Goal: Transaction & Acquisition: Subscribe to service/newsletter

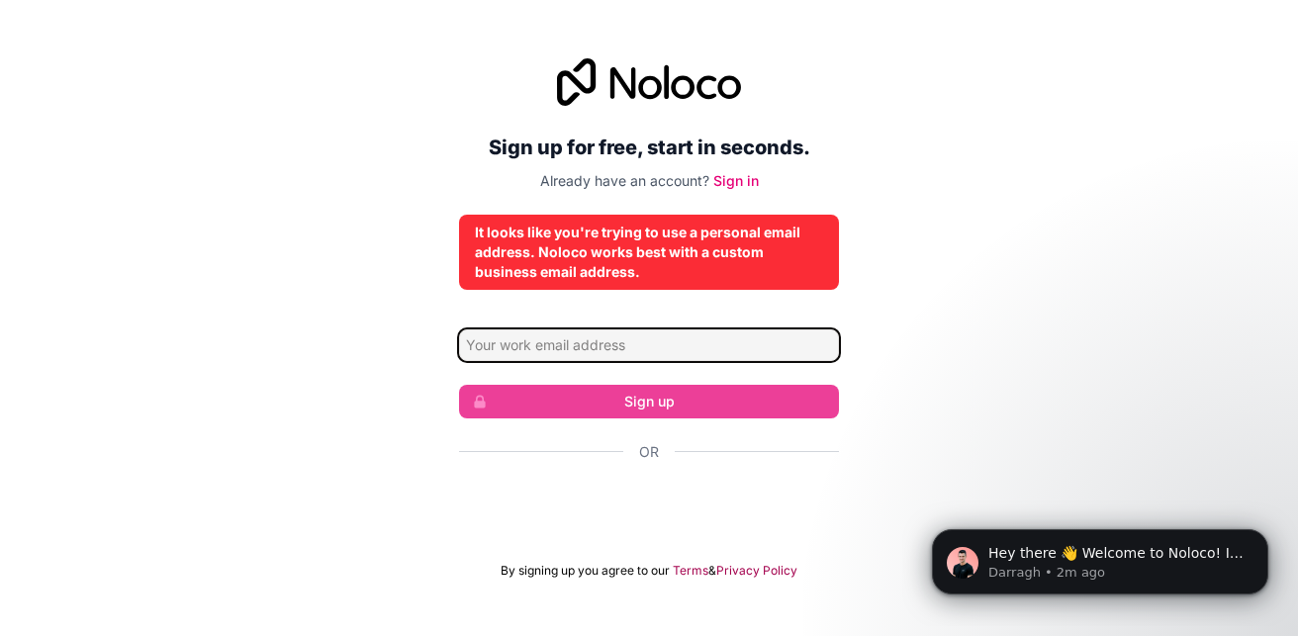
click at [610, 347] on input "Email address" at bounding box center [649, 346] width 380 height 32
type input "thagingibetty22@gmail.com"
click at [651, 353] on input "thagingibetty22@gmail.com" at bounding box center [649, 346] width 380 height 32
drag, startPoint x: 569, startPoint y: 343, endPoint x: 445, endPoint y: 349, distance: 123.8
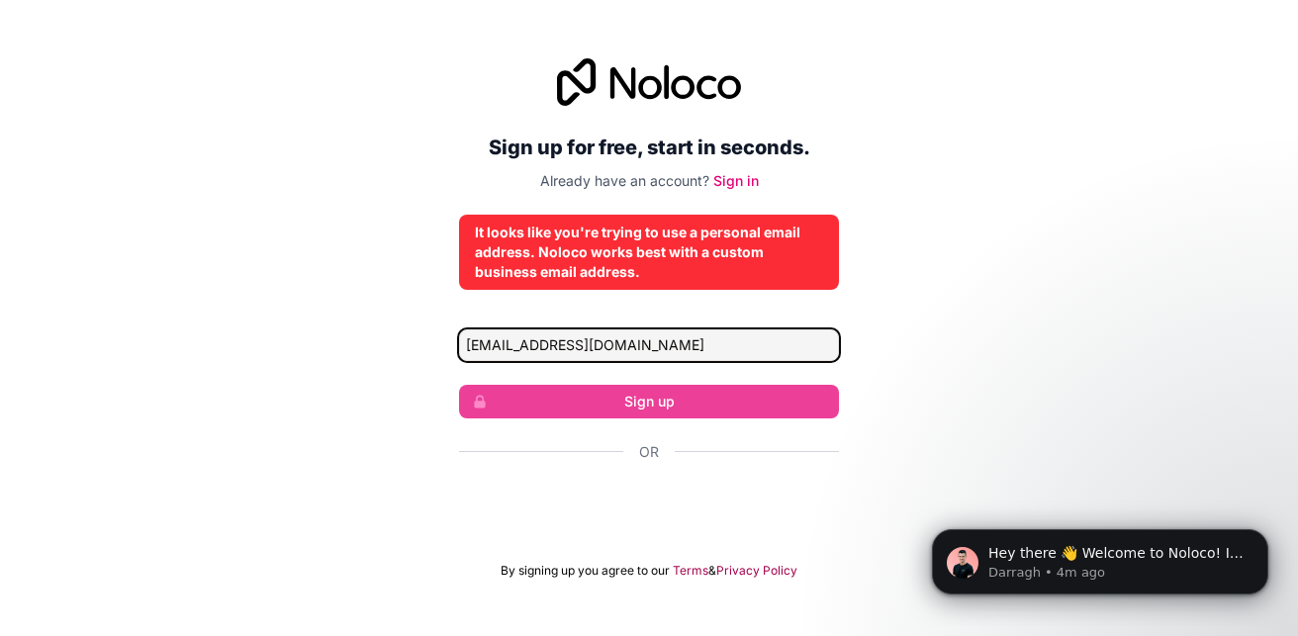
click at [445, 349] on div "Sign up for free, start in seconds. Already have an account? Sign in It looks l…" at bounding box center [649, 319] width 1298 height 576
